Goal: Transaction & Acquisition: Purchase product/service

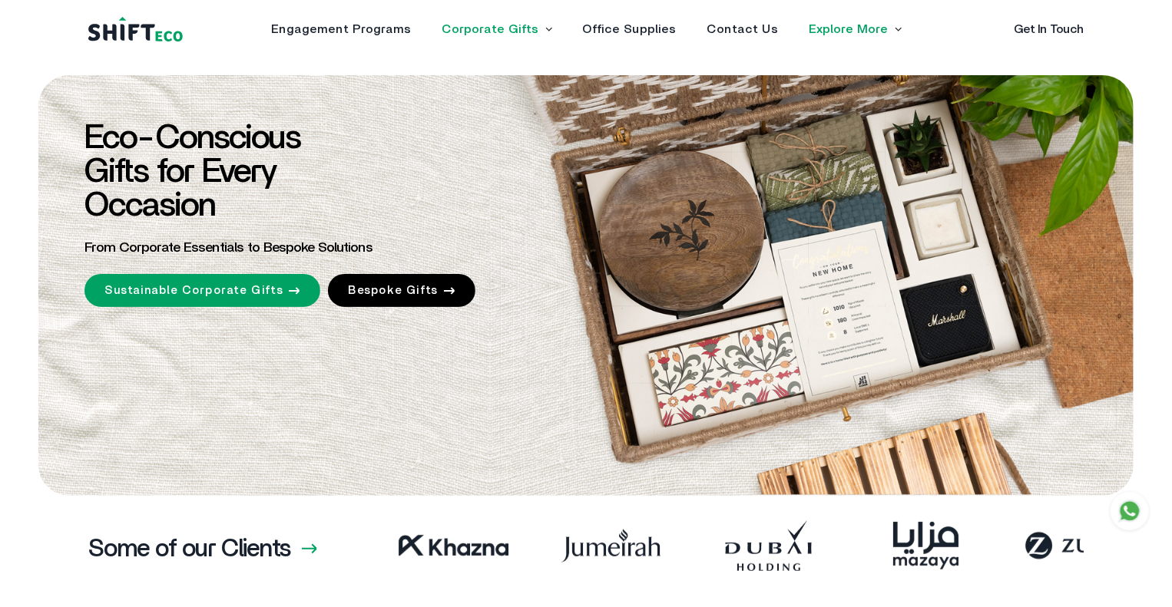
click at [531, 23] on link "Corporate Gifts" at bounding box center [490, 29] width 97 height 12
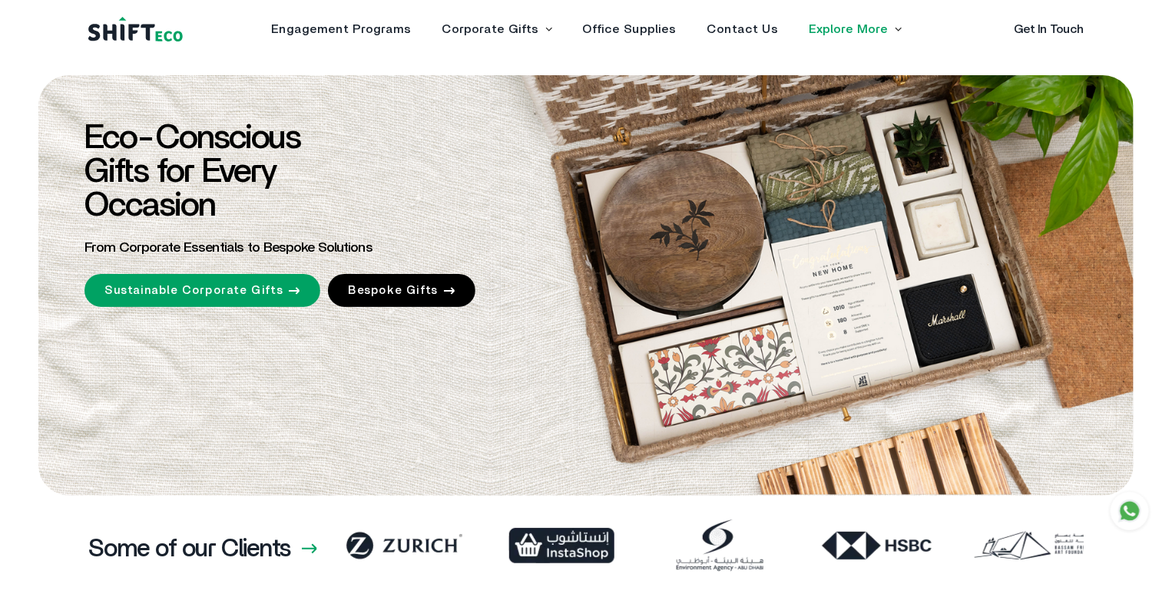
click at [531, 23] on link "Corporate Gifts" at bounding box center [490, 29] width 97 height 12
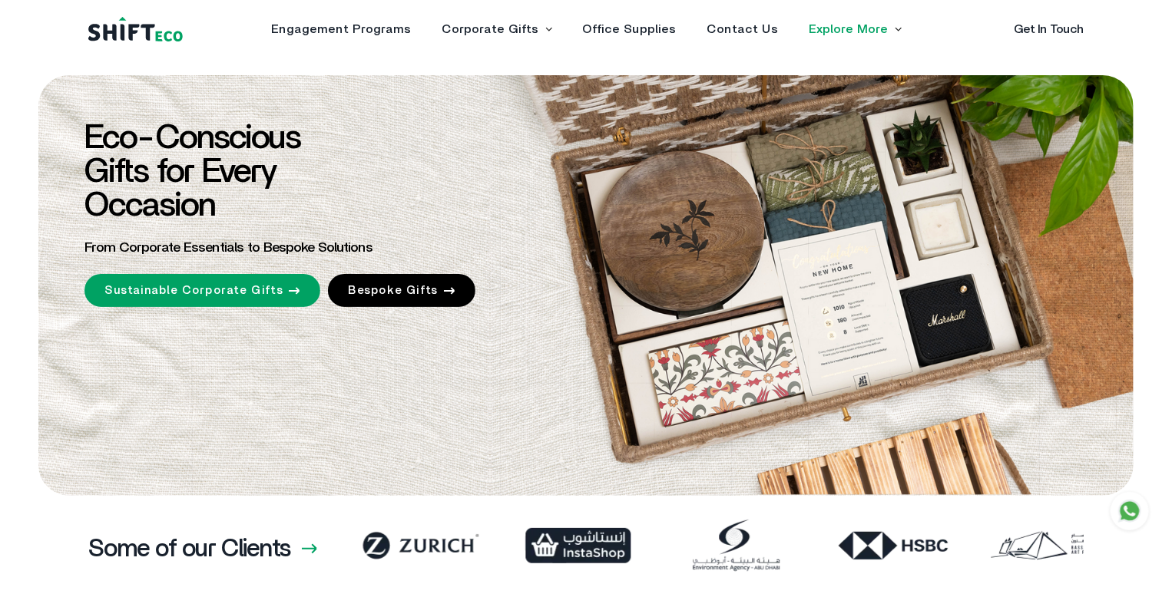
click at [544, 30] on li "Corporate Gifts Sustainable Corporate Gifts Bespoke Gifts" at bounding box center [497, 29] width 110 height 12
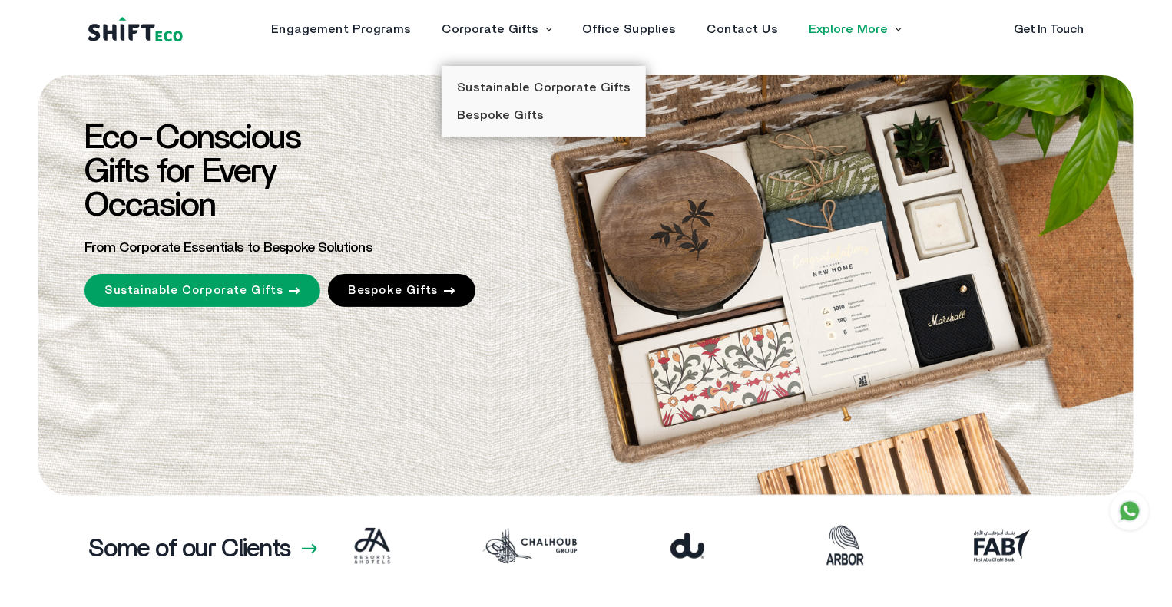
click at [509, 108] on ul "Sustainable Corporate Gifts Bespoke Gifts" at bounding box center [544, 101] width 204 height 71
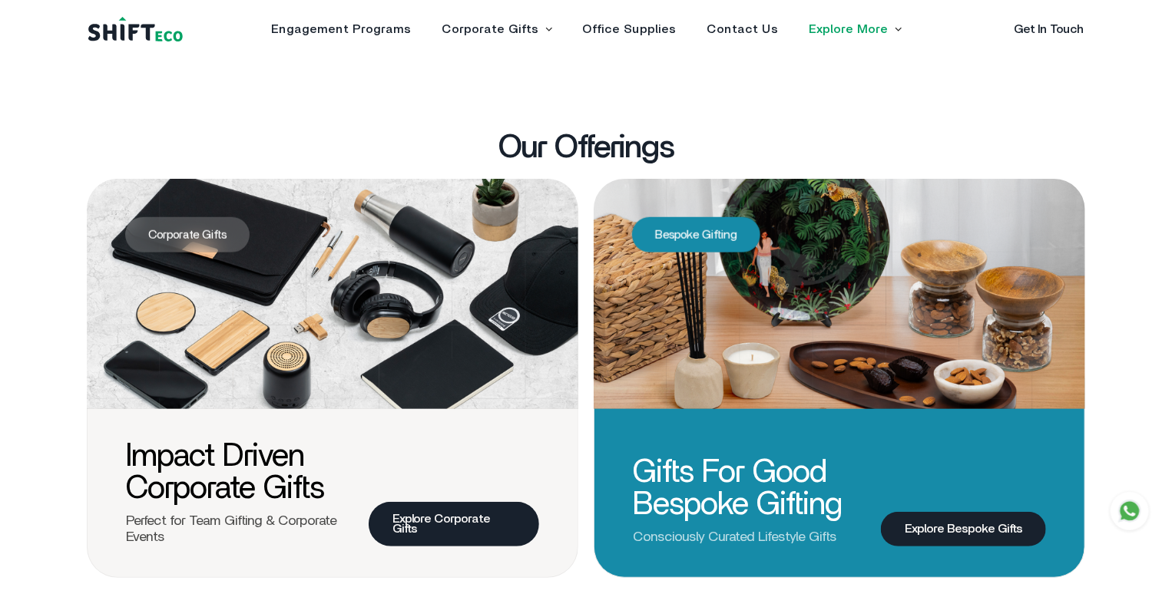
scroll to position [789, 0]
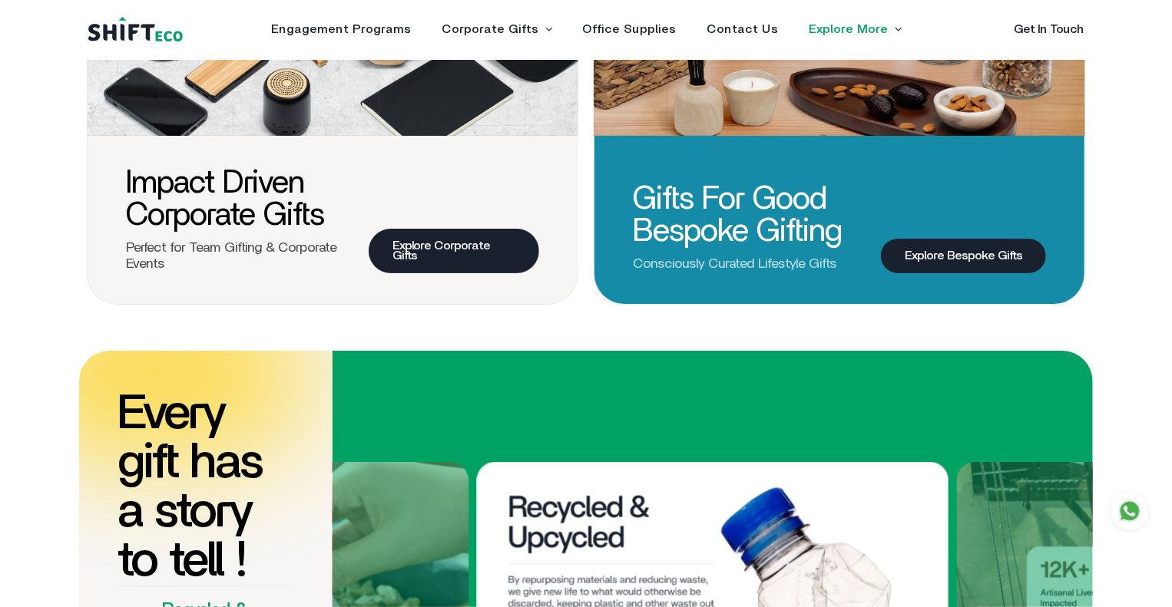
click at [915, 257] on link "Explore Bespoke Gifts" at bounding box center [963, 256] width 165 height 35
